Goal: Task Accomplishment & Management: Manage account settings

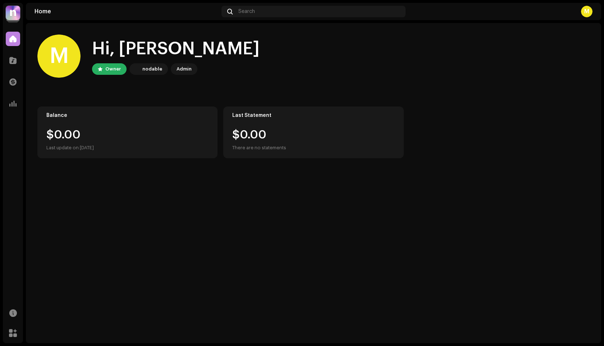
click at [11, 12] on img at bounding box center [13, 13] width 14 height 14
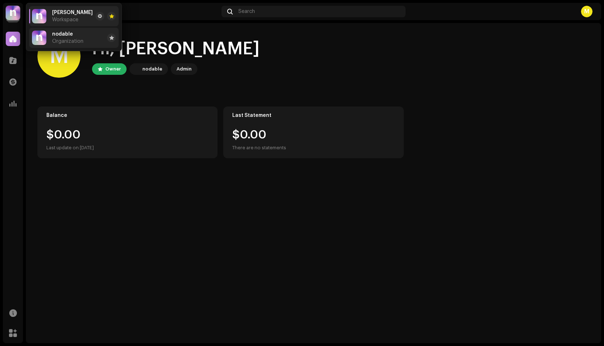
click at [48, 37] on div "nodable Organization" at bounding box center [57, 38] width 51 height 14
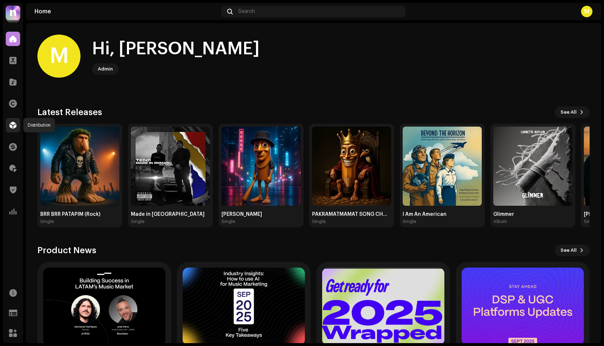
click at [14, 123] on span at bounding box center [12, 125] width 7 height 6
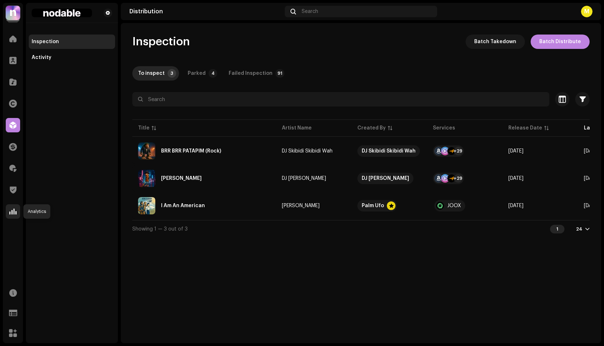
click at [8, 212] on div at bounding box center [13, 211] width 14 height 14
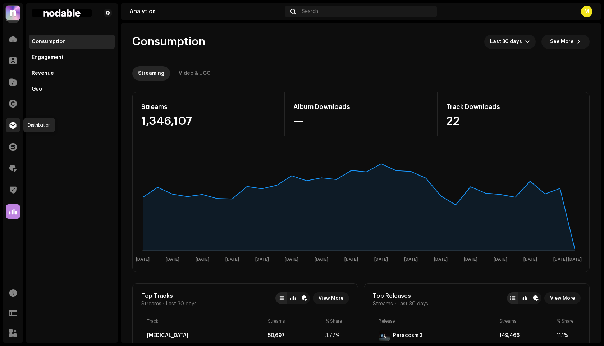
click at [12, 126] on span at bounding box center [12, 125] width 7 height 6
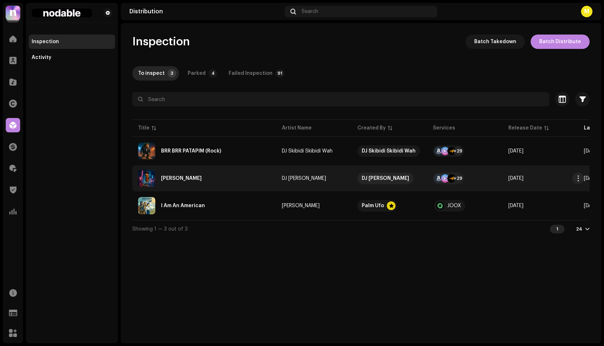
click at [250, 177] on div "[PERSON_NAME]" at bounding box center [204, 178] width 132 height 17
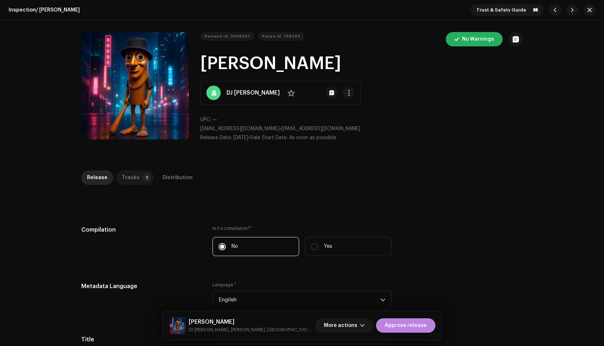
click at [132, 173] on div "Tracks" at bounding box center [131, 177] width 18 height 14
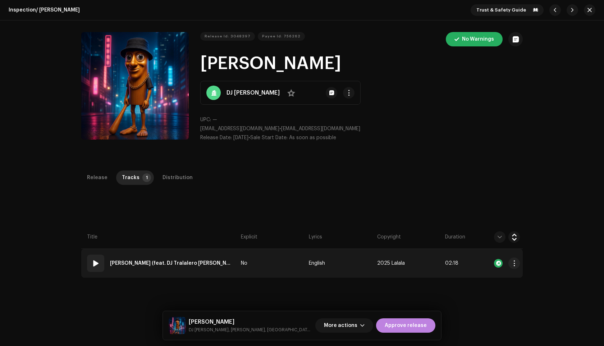
click at [292, 259] on td "No" at bounding box center [272, 263] width 68 height 29
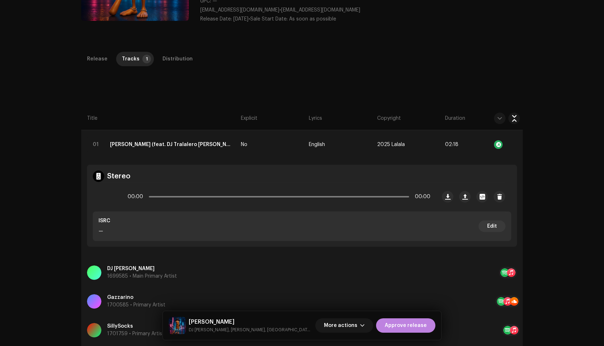
scroll to position [127, 0]
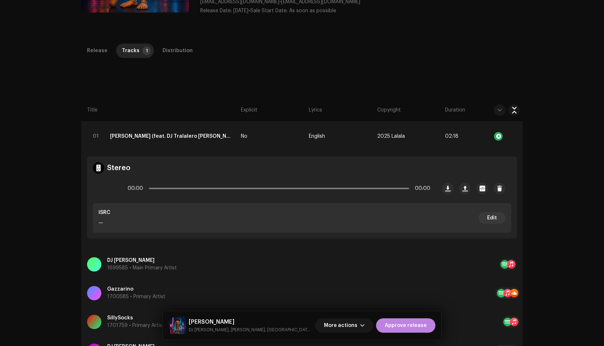
click at [226, 87] on div "Release Tracks 1 Distribution Compilation Is it a compilation? * No Yes Metadat…" at bounding box center [302, 349] width 465 height 610
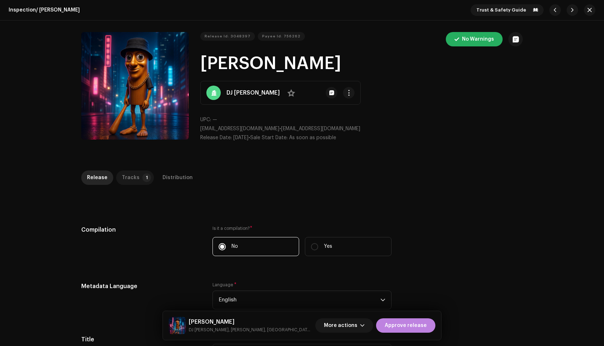
click at [122, 180] on div "Tracks" at bounding box center [131, 177] width 18 height 14
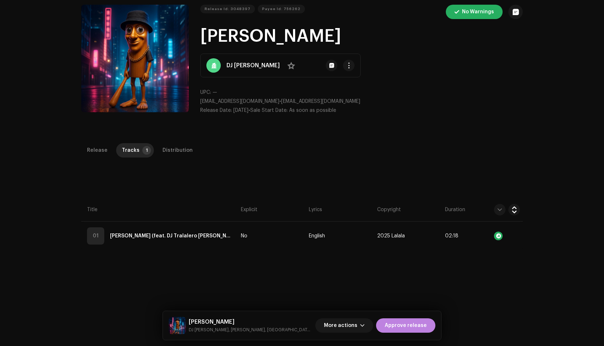
scroll to position [32, 0]
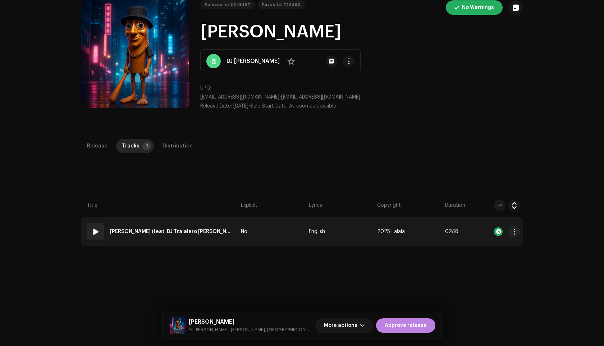
click at [196, 238] on strong "[PERSON_NAME] (feat. DJ Tralalero [PERSON_NAME] & Mandolino Pizzarino & The Bra…" at bounding box center [171, 231] width 122 height 14
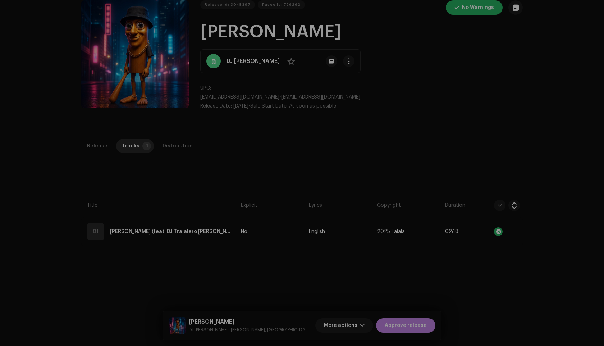
click at [437, 159] on div "Edit Track Metadata Track Title * [PERSON_NAME] SAHUR Track Version Localize Yo…" at bounding box center [302, 173] width 604 height 346
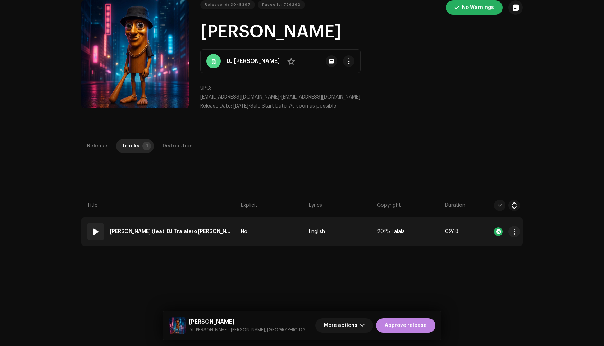
click at [281, 238] on td "No" at bounding box center [272, 231] width 68 height 29
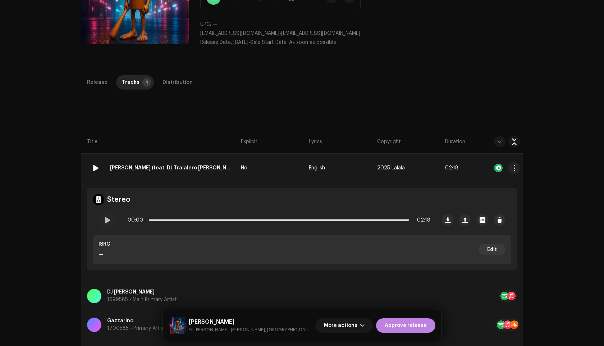
scroll to position [96, 0]
click at [106, 217] on span at bounding box center [107, 220] width 6 height 6
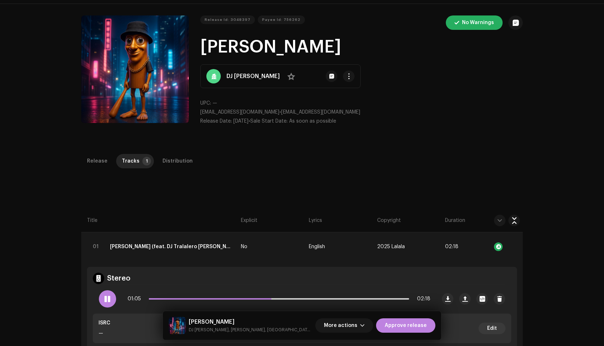
scroll to position [52, 0]
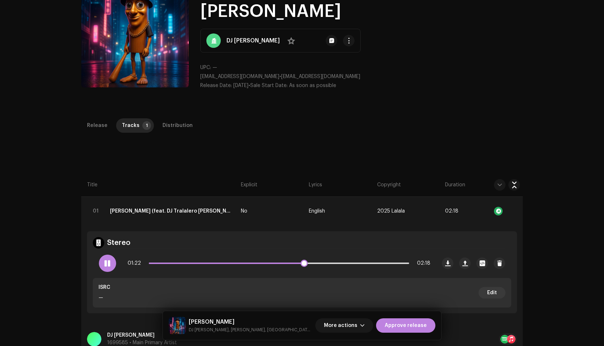
click at [106, 263] on span at bounding box center [107, 263] width 6 height 6
click at [175, 124] on div "Distribution" at bounding box center [178, 125] width 30 height 14
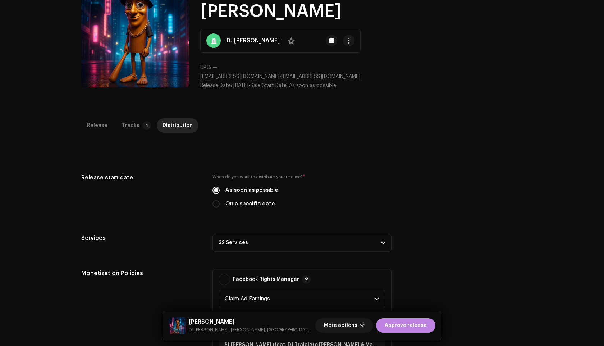
scroll to position [0, 0]
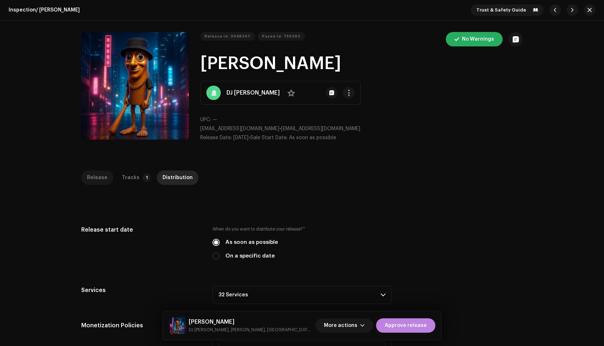
click at [97, 179] on div "Release" at bounding box center [97, 177] width 21 height 14
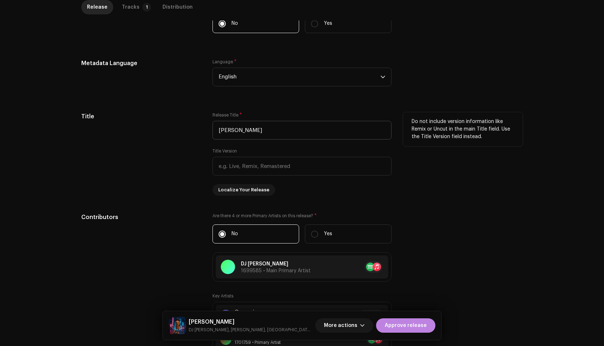
scroll to position [224, 0]
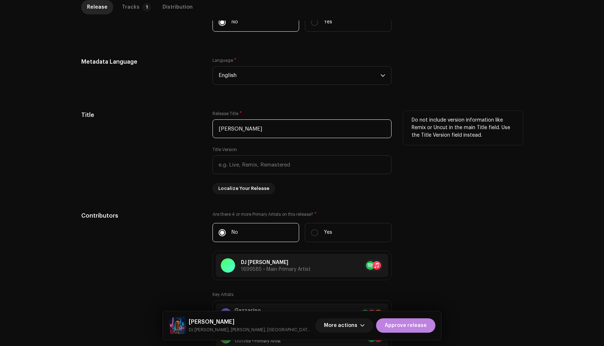
click at [294, 131] on input "[PERSON_NAME]" at bounding box center [302, 128] width 179 height 19
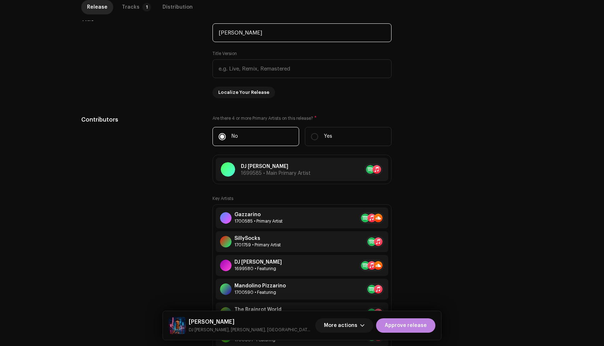
scroll to position [303, 0]
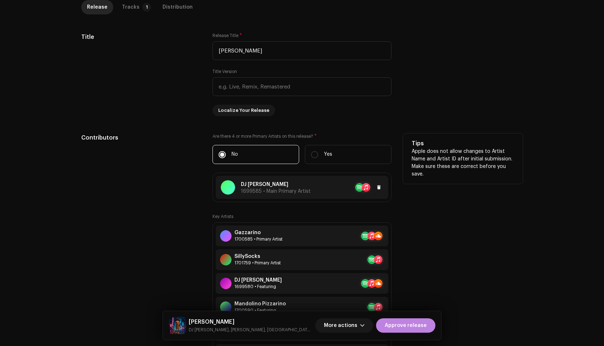
copy p "DJ [PERSON_NAME]"
drag, startPoint x: 278, startPoint y: 185, endPoint x: 241, endPoint y: 186, distance: 37.8
click at [241, 186] on p "DJ [PERSON_NAME]" at bounding box center [276, 185] width 70 height 8
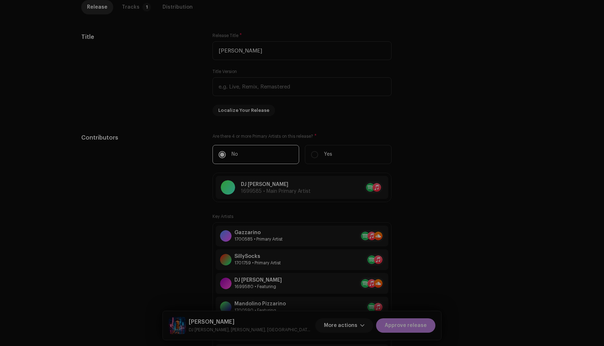
click at [467, 113] on div "Update Main Primary Artist Cancel Update" at bounding box center [302, 173] width 604 height 346
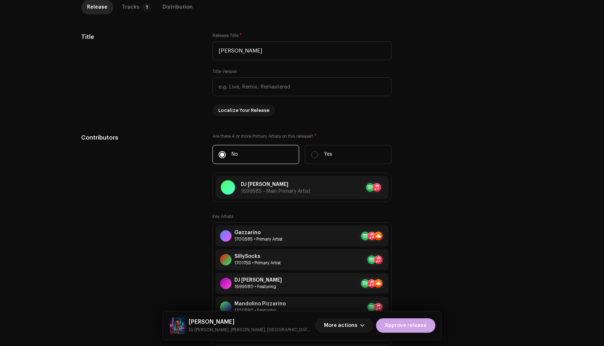
click at [411, 326] on span "Approve release" at bounding box center [406, 325] width 42 height 14
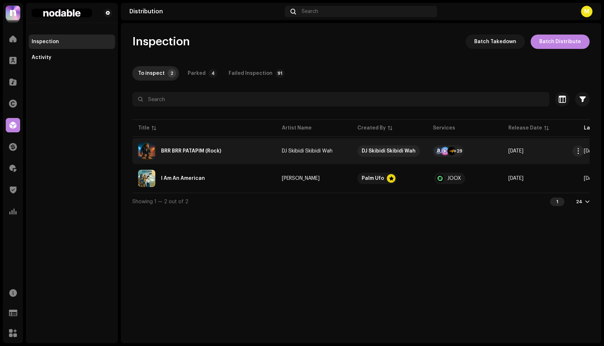
click at [251, 151] on div "BRR BRR PATAPIM (Rock)" at bounding box center [204, 150] width 132 height 17
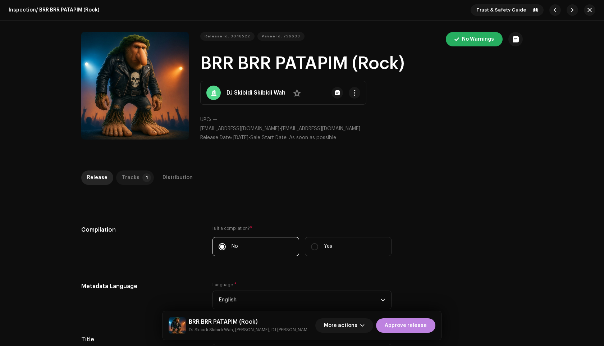
click at [127, 178] on div "Tracks" at bounding box center [131, 177] width 18 height 14
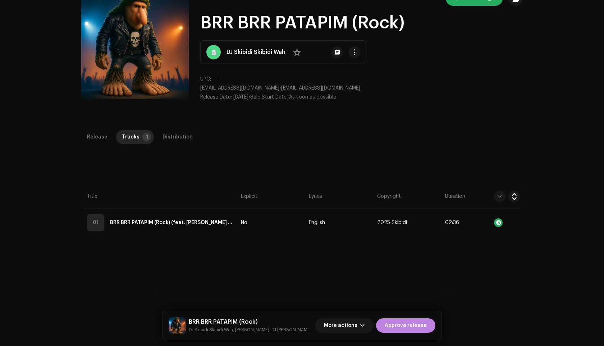
scroll to position [42, 0]
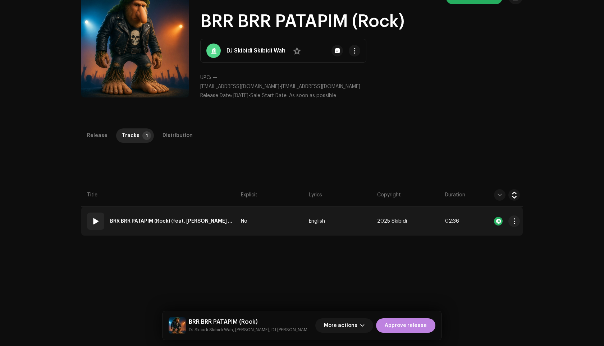
click at [264, 217] on td "No" at bounding box center [272, 221] width 68 height 29
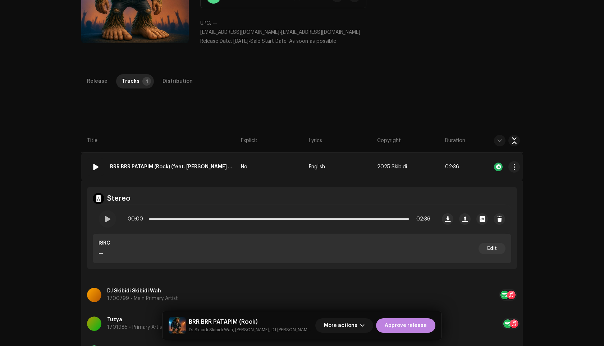
scroll to position [97, 0]
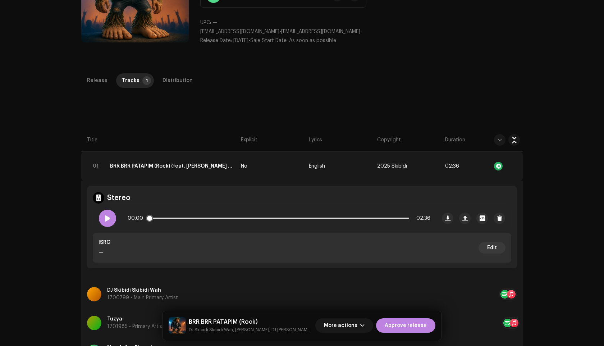
click at [102, 214] on div at bounding box center [107, 218] width 17 height 17
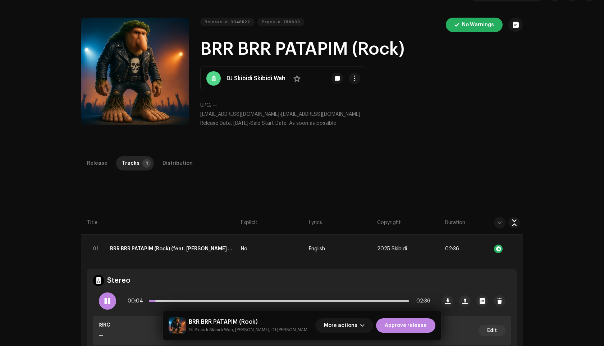
scroll to position [14, 0]
click at [108, 302] on span at bounding box center [107, 302] width 6 height 6
click at [165, 160] on div "Distribution" at bounding box center [178, 163] width 30 height 14
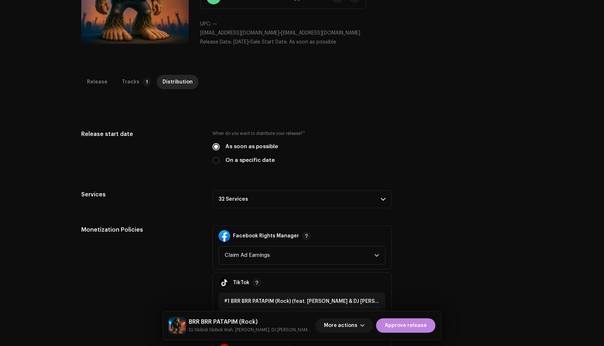
scroll to position [0, 0]
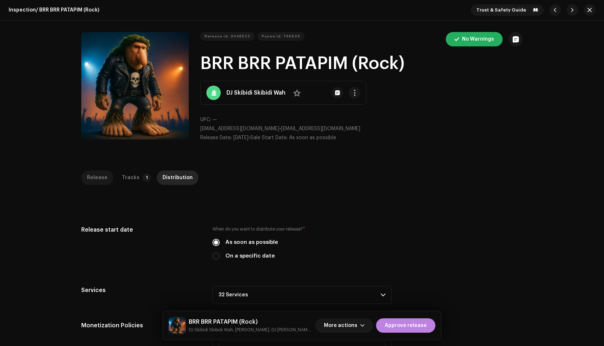
click at [90, 180] on div "Release" at bounding box center [97, 177] width 21 height 14
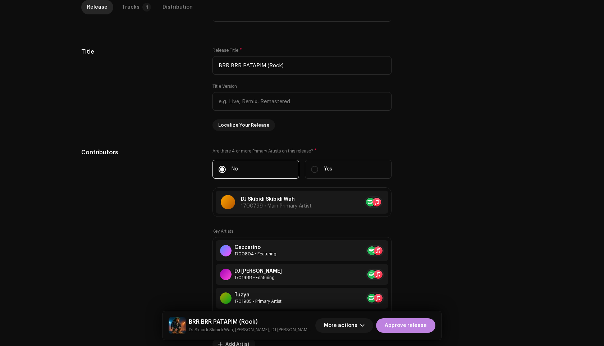
scroll to position [720, 0]
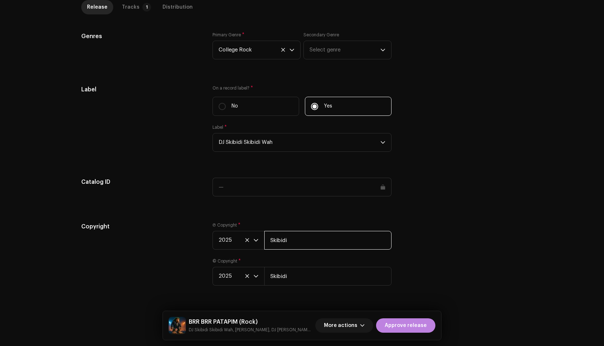
click at [295, 240] on input "Skibidi" at bounding box center [327, 240] width 127 height 19
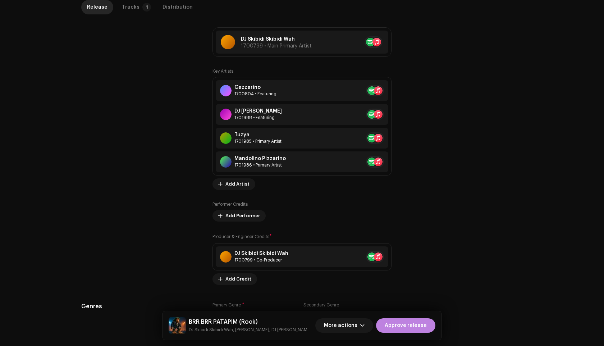
scroll to position [291, 0]
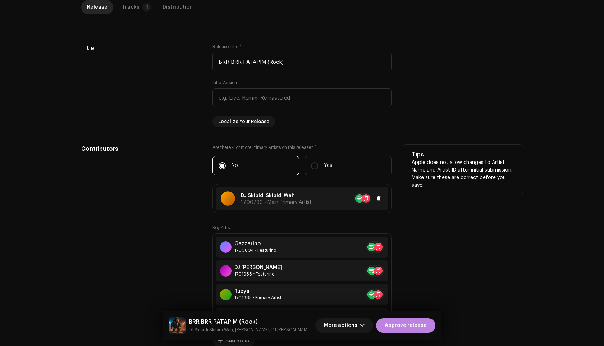
copy p "DJ Skibidi Skibidi Wah"
drag, startPoint x: 298, startPoint y: 195, endPoint x: 240, endPoint y: 198, distance: 58.3
click at [241, 198] on p "DJ Skibidi Skibidi Wah" at bounding box center [276, 196] width 71 height 8
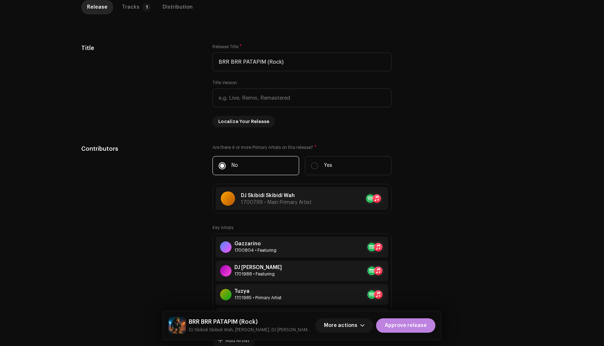
click at [423, 147] on div "Update Main Primary Artist Artist Name * DJ Skibidi Skibidi Wah 1700799 Add Loc…" at bounding box center [302, 173] width 604 height 346
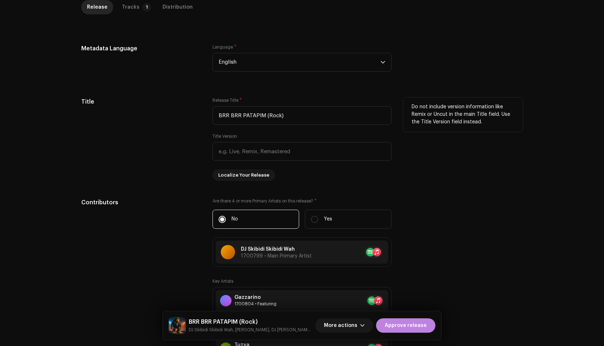
scroll to position [234, 0]
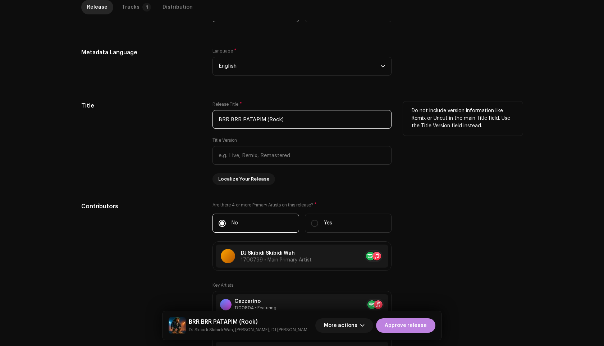
click at [305, 122] on input "BRR BRR PATAPIM (Rock)" at bounding box center [302, 119] width 179 height 19
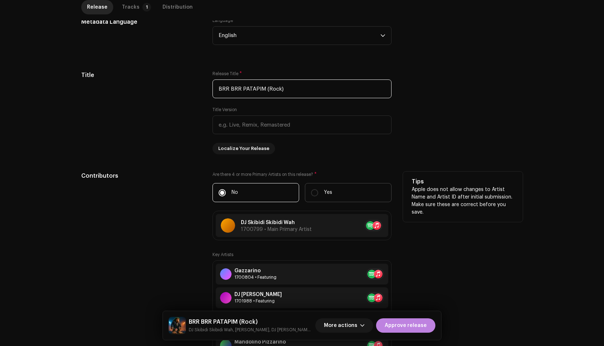
scroll to position [268, 0]
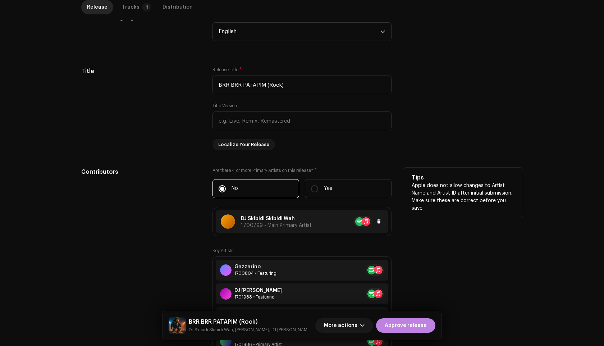
copy p "DJ Skibidi Skibidi Wah"
drag, startPoint x: 298, startPoint y: 218, endPoint x: 240, endPoint y: 220, distance: 58.3
click at [241, 220] on p "DJ Skibidi Skibidi Wah" at bounding box center [276, 219] width 71 height 8
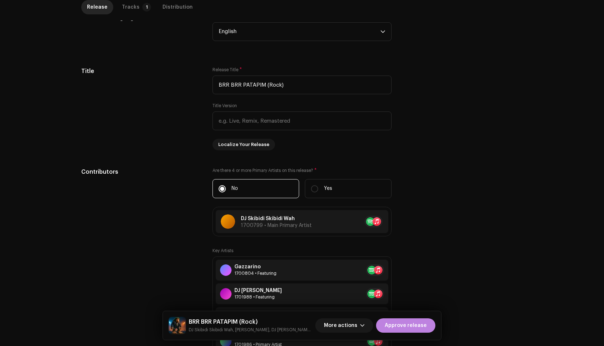
click at [456, 200] on div "Update Main Primary Artist Artist Name * DJ Skibidi Skibidi Wah 1700799 Add Loc…" at bounding box center [302, 173] width 604 height 346
click at [411, 326] on span "Approve release" at bounding box center [406, 325] width 42 height 14
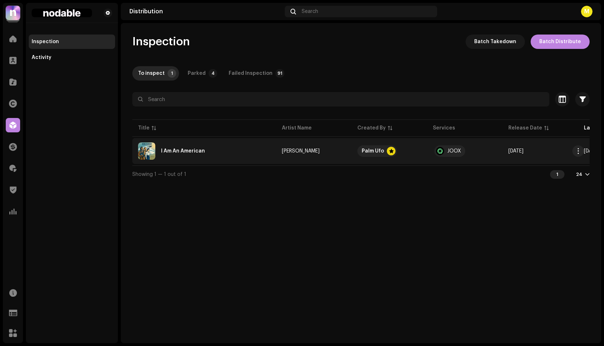
click at [240, 151] on div "I Am An American" at bounding box center [204, 150] width 132 height 17
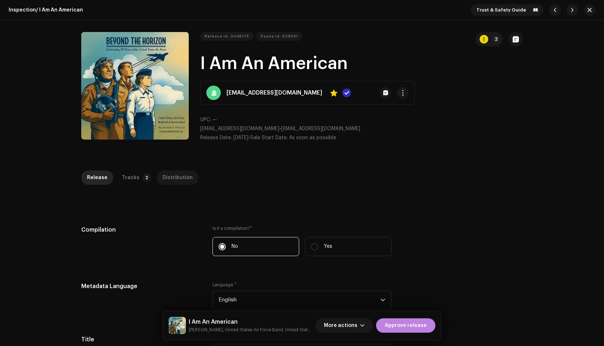
click at [163, 180] on div "Distribution" at bounding box center [178, 177] width 30 height 14
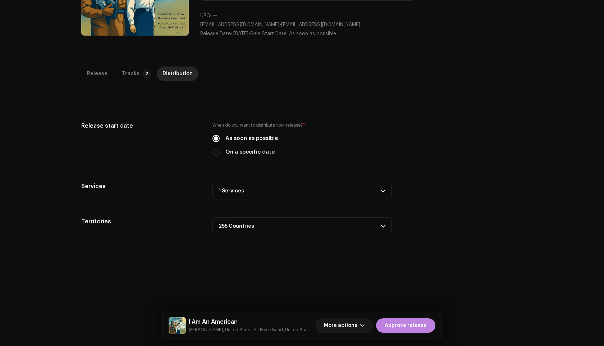
scroll to position [59, 0]
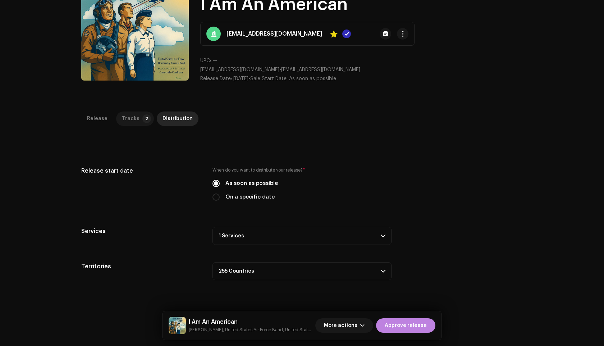
click at [127, 123] on div "Tracks" at bounding box center [131, 119] width 18 height 14
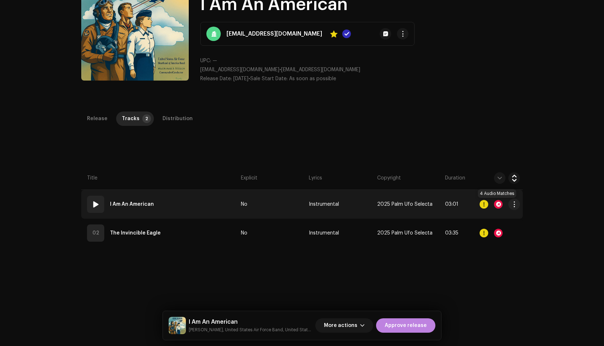
click at [499, 206] on div at bounding box center [498, 204] width 9 height 9
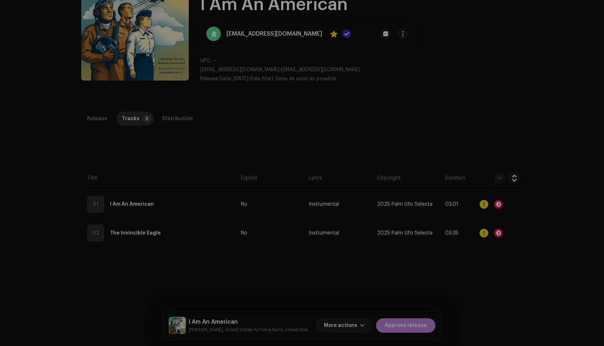
click at [439, 101] on div "Audio Recognition by Cover Song 4 All results require review/listening to avoid…" at bounding box center [302, 173] width 604 height 346
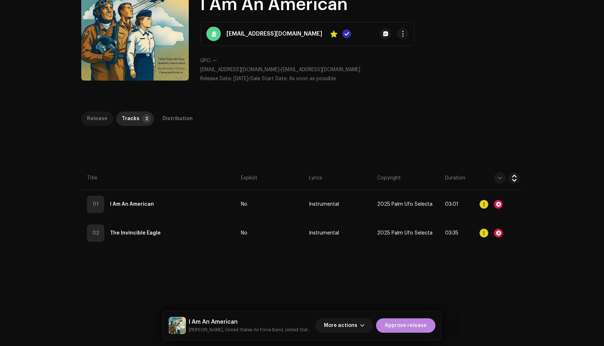
click at [95, 119] on div "Release" at bounding box center [97, 119] width 21 height 14
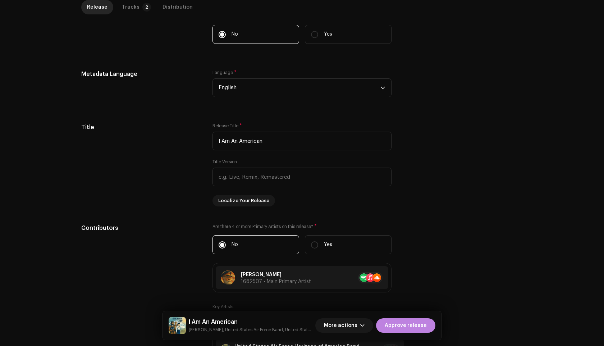
scroll to position [0, 0]
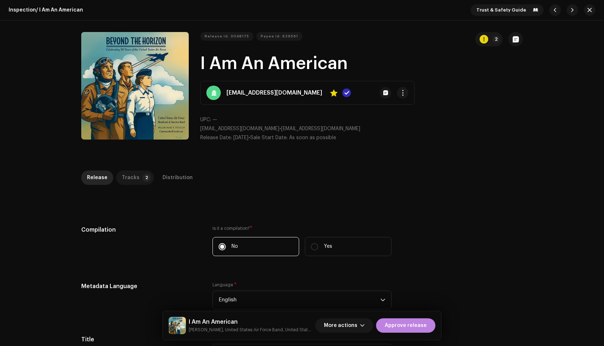
click at [122, 175] on div "Tracks" at bounding box center [131, 177] width 18 height 14
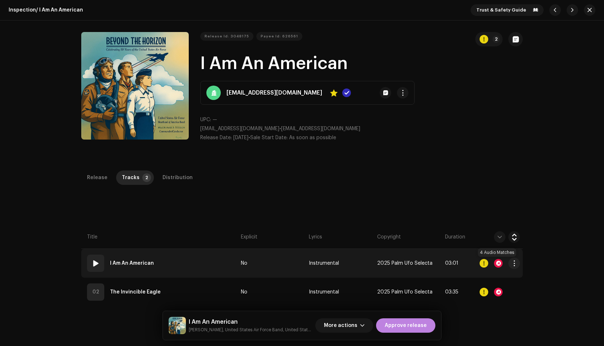
click at [495, 263] on div at bounding box center [498, 263] width 9 height 9
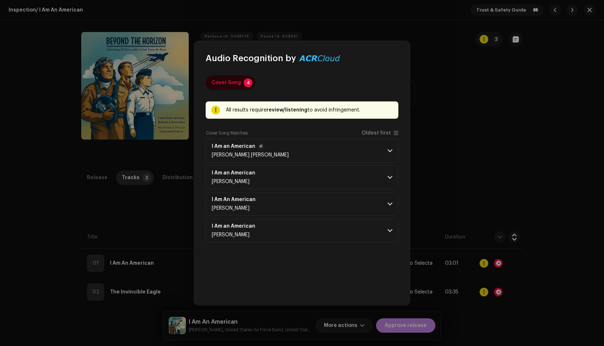
click at [324, 151] on p-accordion-header "I Am an [DEMOGRAPHIC_DATA] [PERSON_NAME] [PERSON_NAME]" at bounding box center [302, 151] width 193 height 24
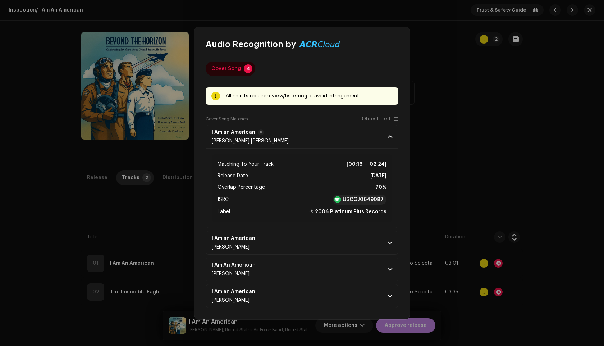
click at [309, 135] on p-accordion-header "I Am an [DEMOGRAPHIC_DATA] [PERSON_NAME] [PERSON_NAME]" at bounding box center [302, 137] width 193 height 24
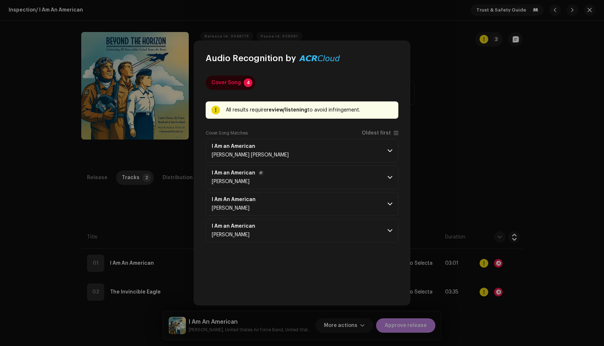
click at [317, 186] on p-accordion-header "I Am an American [PERSON_NAME]" at bounding box center [302, 177] width 193 height 24
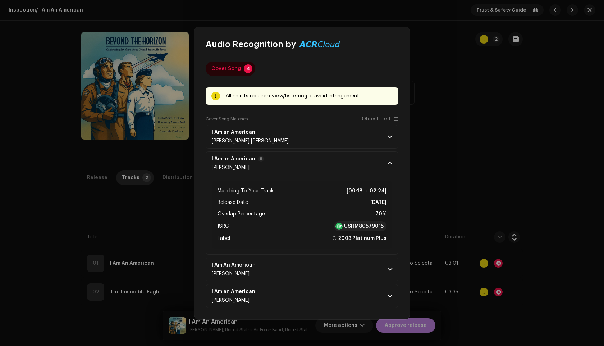
click at [309, 163] on p-accordion-header "I Am an American [PERSON_NAME]" at bounding box center [302, 163] width 193 height 24
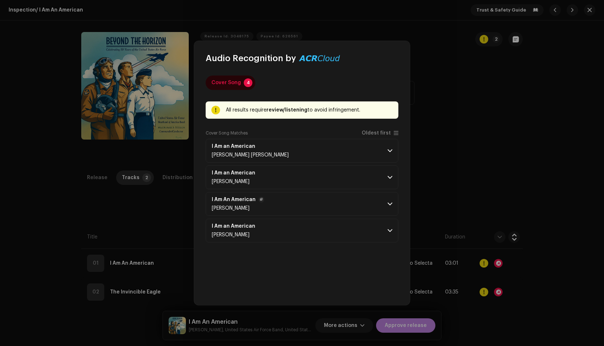
click at [315, 203] on p-accordion-header "I Am An American [PERSON_NAME]" at bounding box center [302, 204] width 193 height 24
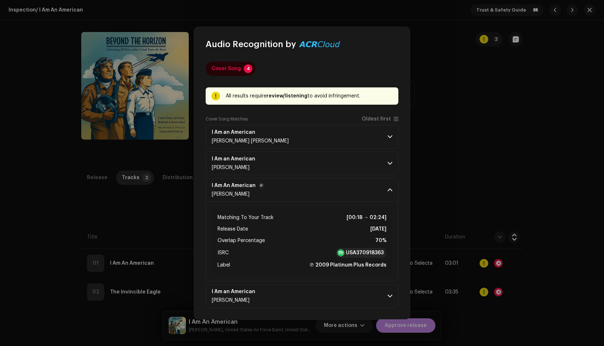
click at [309, 193] on p-accordion-header "I Am An American [PERSON_NAME]" at bounding box center [302, 190] width 193 height 24
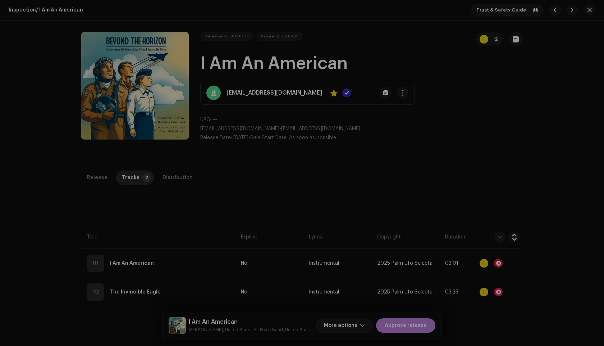
click at [490, 172] on div "Audio Recognition by Cover Song 4 All results require review/listening to avoid…" at bounding box center [302, 173] width 604 height 346
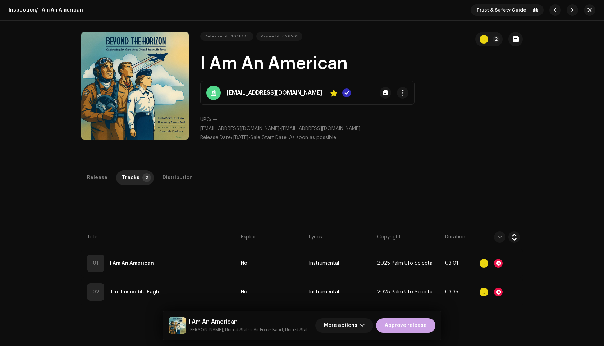
click at [414, 324] on span "Approve release" at bounding box center [406, 325] width 42 height 14
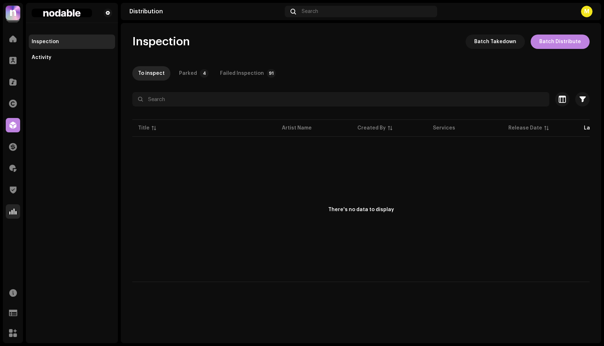
click at [9, 209] on span at bounding box center [12, 212] width 7 height 6
